Goal: Check status: Check status

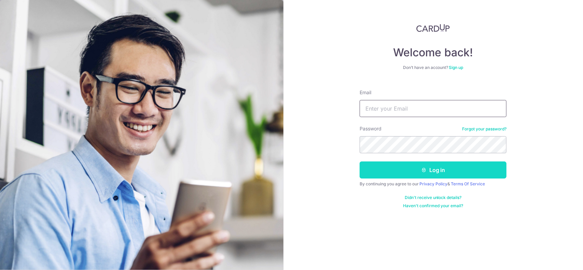
type input "[EMAIL_ADDRESS][DOMAIN_NAME]"
click at [431, 174] on button "Log in" at bounding box center [433, 170] width 147 height 17
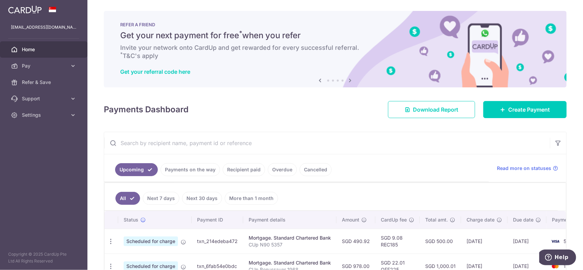
click at [193, 170] on link "Payments on the way" at bounding box center [189, 169] width 59 height 13
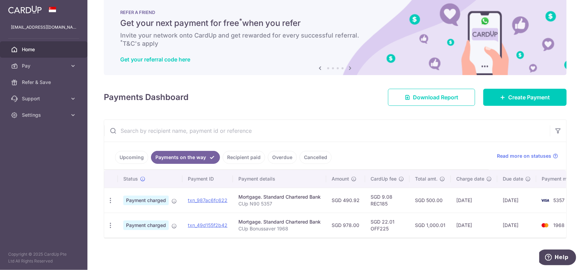
scroll to position [15, 0]
